Goal: Information Seeking & Learning: Learn about a topic

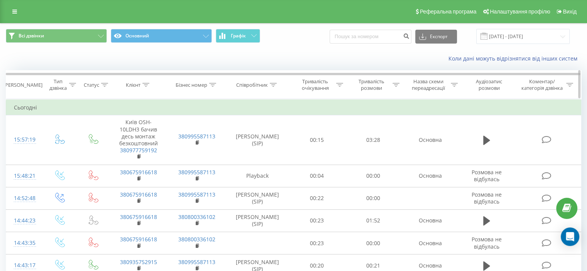
click at [273, 82] on div at bounding box center [273, 85] width 7 height 7
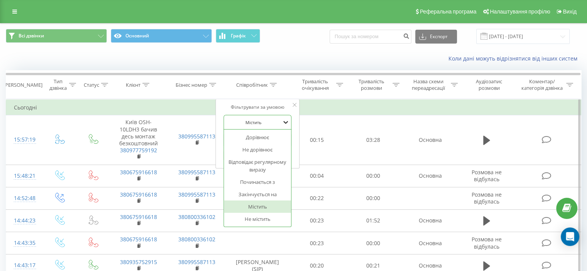
click at [282, 124] on icon at bounding box center [286, 123] width 8 height 8
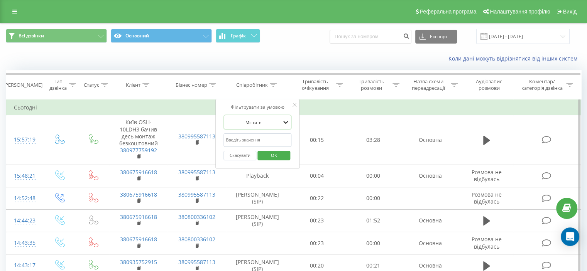
click at [282, 124] on icon at bounding box center [286, 123] width 8 height 8
click at [279, 137] on input "text" at bounding box center [258, 141] width 68 height 14
click at [295, 103] on icon at bounding box center [295, 105] width 4 height 4
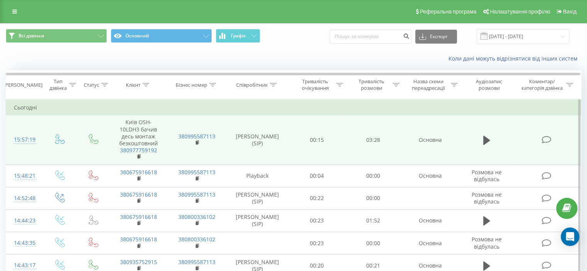
click at [291, 146] on td "00:15" at bounding box center [317, 139] width 56 height 49
drag, startPoint x: 292, startPoint y: 146, endPoint x: 271, endPoint y: 154, distance: 21.9
click at [271, 154] on td "[PERSON_NAME] (SIP)" at bounding box center [257, 139] width 63 height 49
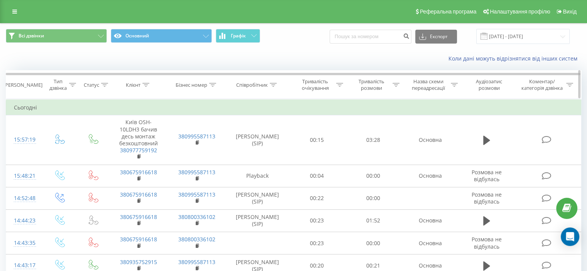
click at [102, 85] on icon at bounding box center [104, 85] width 7 height 4
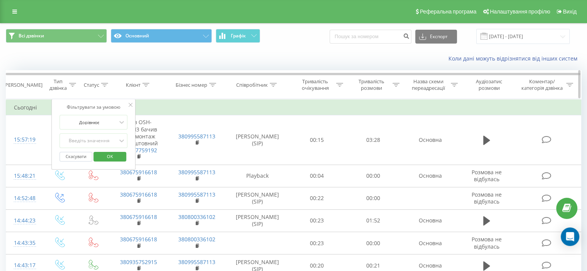
click at [102, 85] on icon at bounding box center [104, 85] width 7 height 4
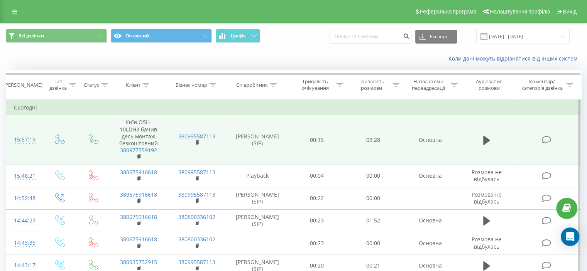
click at [548, 137] on icon at bounding box center [547, 140] width 10 height 8
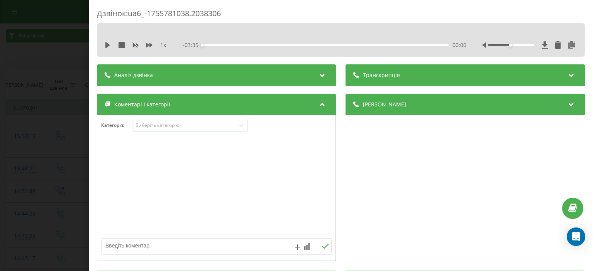
click at [318, 78] on icon at bounding box center [322, 74] width 9 height 8
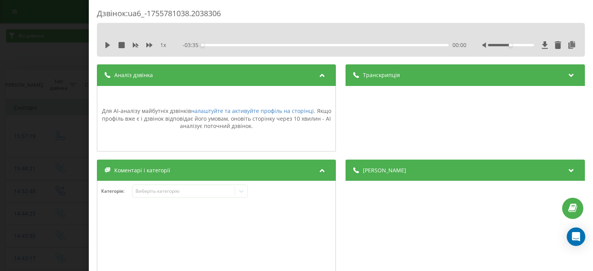
click at [567, 72] on icon at bounding box center [571, 74] width 9 height 8
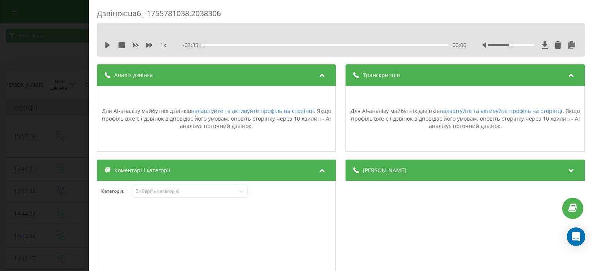
scroll to position [77, 0]
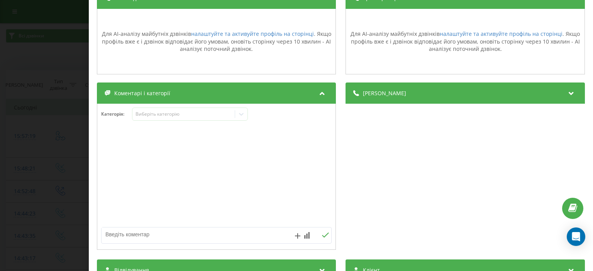
click at [567, 95] on icon at bounding box center [571, 92] width 9 height 8
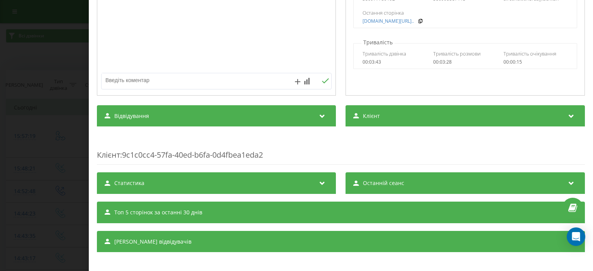
scroll to position [236, 0]
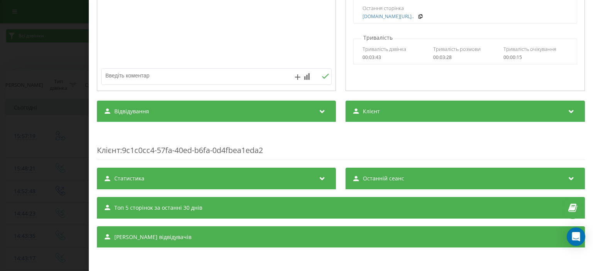
click at [318, 177] on icon at bounding box center [322, 178] width 9 height 8
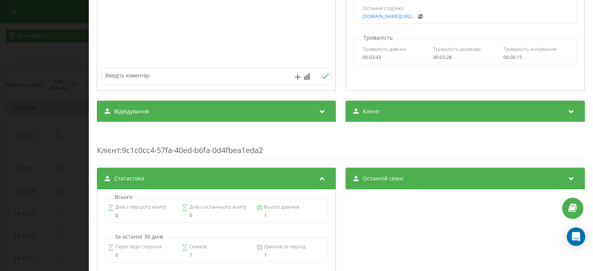
scroll to position [275, 0]
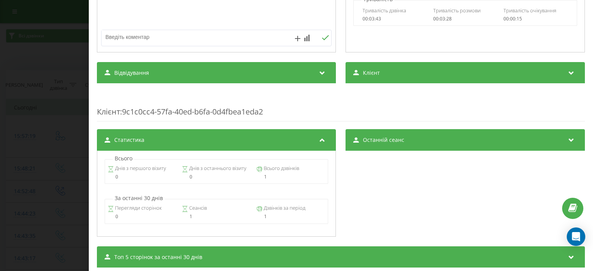
click at [568, 140] on icon at bounding box center [571, 139] width 9 height 8
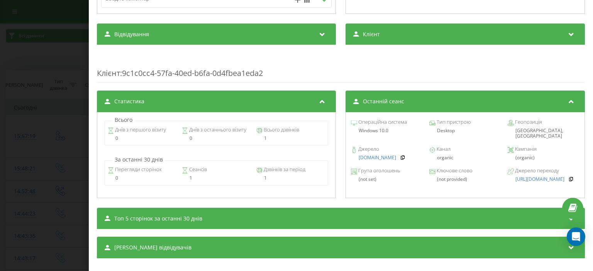
scroll to position [324, 0]
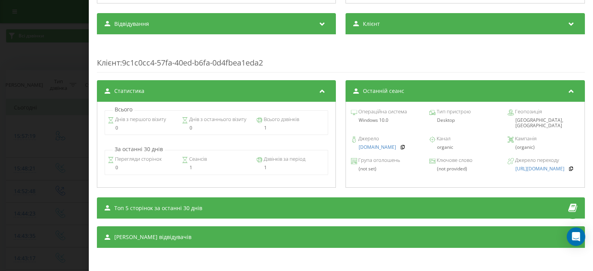
click at [190, 208] on span "Топ 5 сторінок за останні 30 днів" at bounding box center [158, 209] width 88 height 8
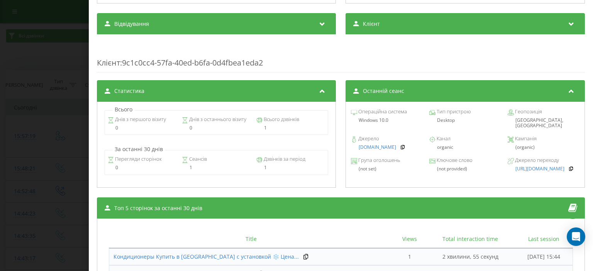
scroll to position [415, 0]
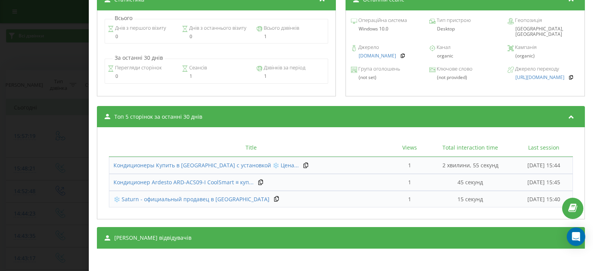
click at [242, 234] on div "Сеанси відвідувачів" at bounding box center [341, 238] width 488 height 22
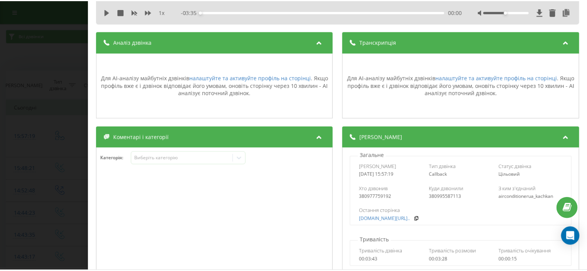
scroll to position [0, 0]
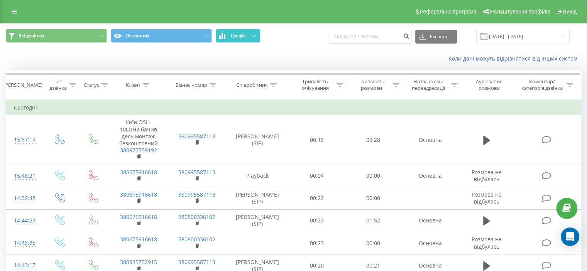
click at [252, 38] on button "Графік" at bounding box center [238, 36] width 44 height 14
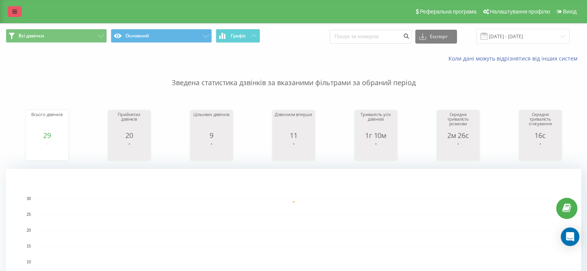
click at [12, 8] on link at bounding box center [15, 11] width 14 height 11
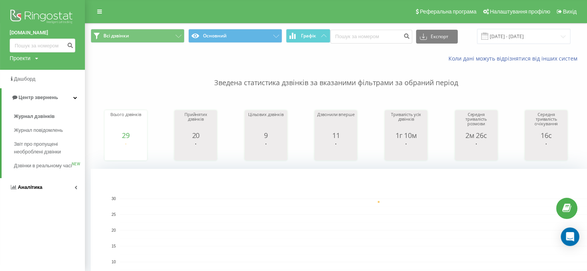
click at [47, 193] on link "Аналiтика" at bounding box center [42, 187] width 85 height 19
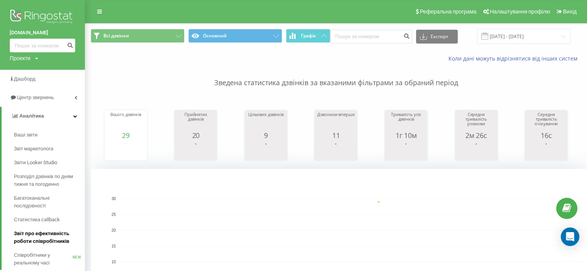
click at [57, 234] on span "Звіт про ефективність роботи співробітників" at bounding box center [47, 237] width 67 height 15
click at [36, 235] on span "Звіт про ефективність роботи співробітників" at bounding box center [47, 237] width 67 height 15
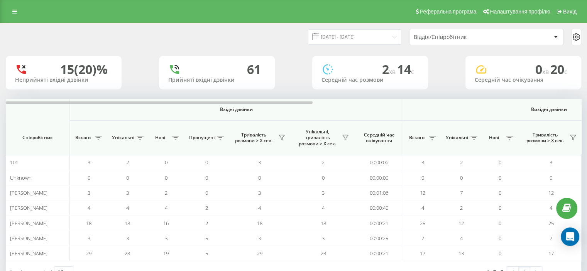
scroll to position [26, 0]
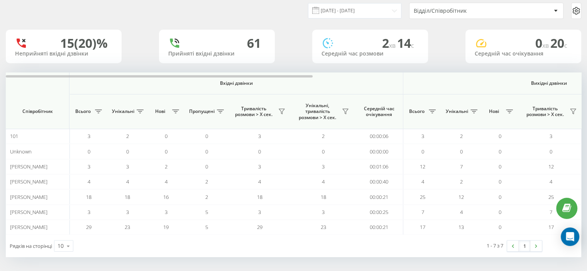
drag, startPoint x: 541, startPoint y: 79, endPoint x: 531, endPoint y: 83, distance: 10.0
click at [541, 79] on th "Вихідні дзвінки" at bounding box center [550, 84] width 292 height 22
click at [530, 83] on span "Вихідні дзвінки" at bounding box center [549, 83] width 255 height 6
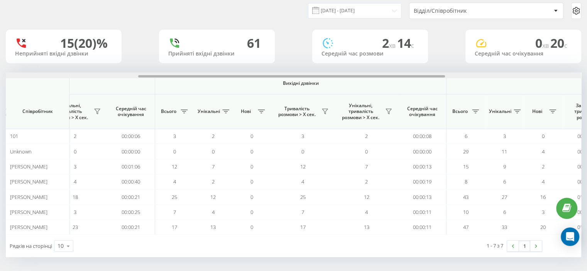
scroll to position [0, 251]
drag, startPoint x: 307, startPoint y: 76, endPoint x: 442, endPoint y: 112, distance: 139.2
click at [442, 112] on div "Вхідні дзвінки Вихідні дзвінки Всі дзвінки Співробітник Всього Унікальні Нові П…" at bounding box center [294, 154] width 576 height 163
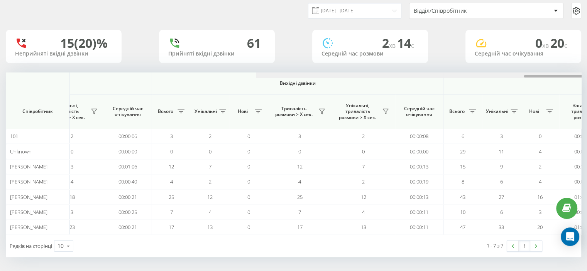
scroll to position [0, 502]
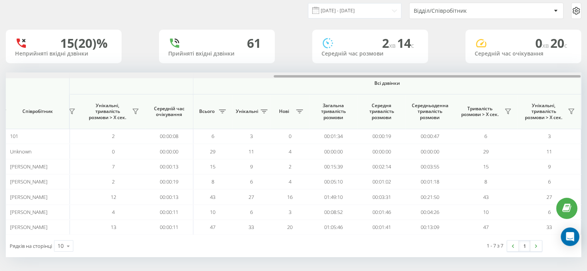
drag, startPoint x: 427, startPoint y: 73, endPoint x: 431, endPoint y: 75, distance: 5.0
click at [431, 75] on div at bounding box center [293, 76] width 575 height 6
drag, startPoint x: 427, startPoint y: 77, endPoint x: 441, endPoint y: 80, distance: 14.2
click at [441, 80] on div "Вхідні дзвінки Вихідні дзвінки Всі дзвінки Співробітник Всього Унікальні Нові П…" at bounding box center [294, 154] width 576 height 163
click at [514, 246] on img at bounding box center [513, 246] width 2 height 3
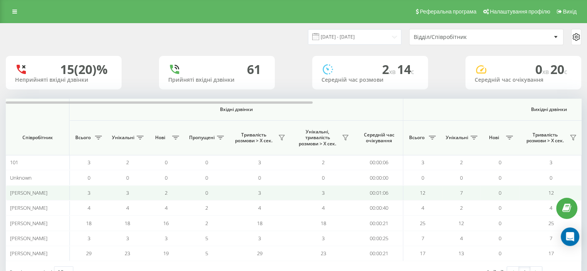
scroll to position [26, 0]
